Goal: Find specific page/section: Find specific page/section

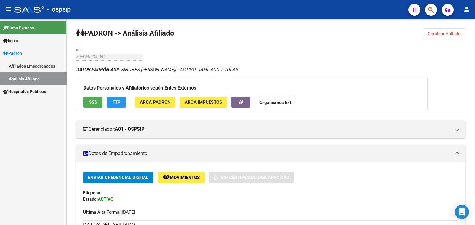
scroll to position [148, 0]
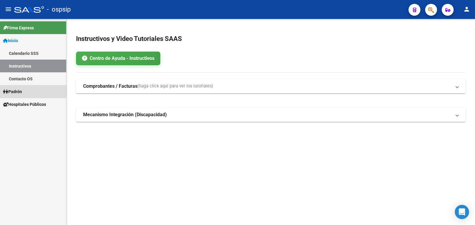
click at [18, 90] on span "Padrón" at bounding box center [12, 91] width 19 height 7
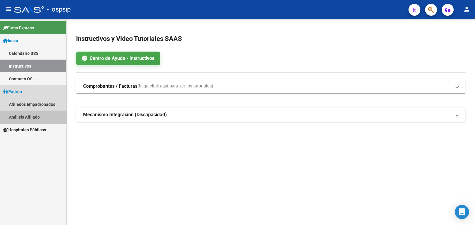
click at [37, 118] on link "Análisis Afiliado" at bounding box center [33, 117] width 66 height 13
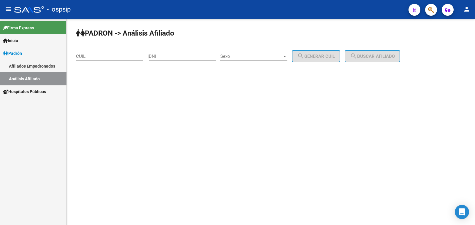
click at [178, 54] on input "DNI" at bounding box center [182, 56] width 67 height 5
type input "36307988"
click at [253, 53] on div "Sexo Sexo" at bounding box center [253, 54] width 67 height 13
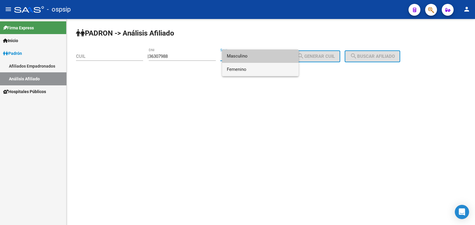
drag, startPoint x: 264, startPoint y: 71, endPoint x: 273, endPoint y: 71, distance: 8.6
click at [265, 71] on span "Femenino" at bounding box center [260, 69] width 67 height 13
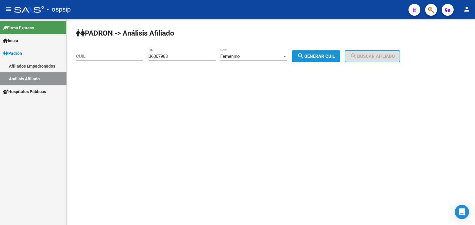
drag, startPoint x: 323, startPoint y: 56, endPoint x: 341, endPoint y: 56, distance: 18.1
click at [331, 56] on span "search Generar CUIL" at bounding box center [316, 56] width 38 height 5
type input "27-36307988-7"
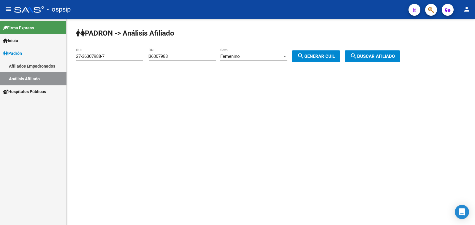
click at [357, 57] on mat-icon "search" at bounding box center [353, 55] width 7 height 7
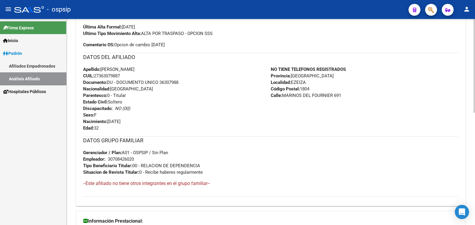
scroll to position [148, 0]
